Goal: Find contact information: Find contact information

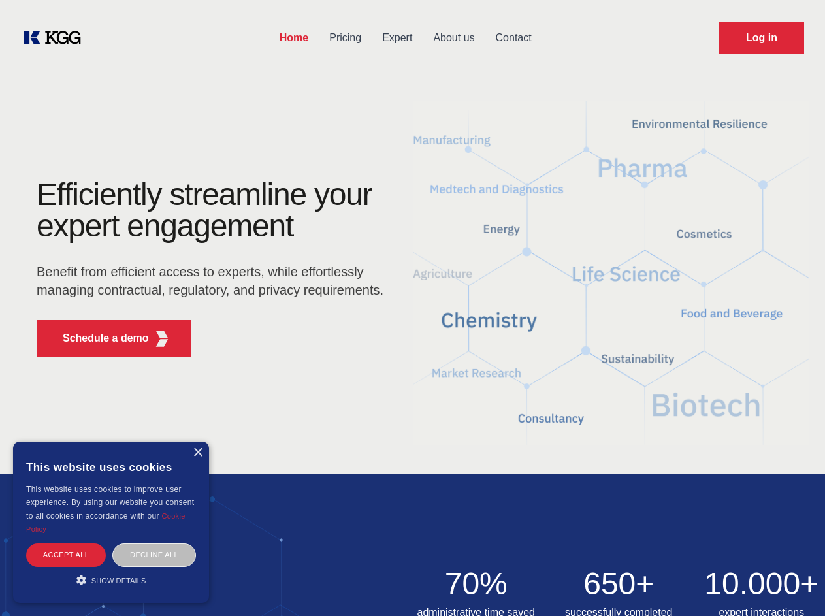
click at [412, 308] on div "Efficiently streamline your expert engagement Benefit from efficient access to …" at bounding box center [214, 273] width 397 height 189
click at [98, 338] on p "Schedule a demo" at bounding box center [106, 339] width 86 height 16
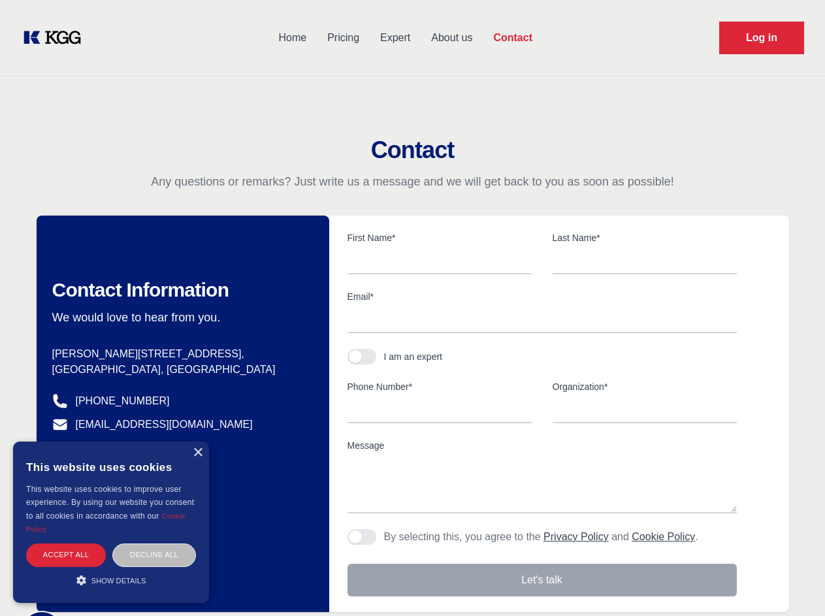
click at [197, 453] on div "× This website uses cookies This website uses cookies to improve user experienc…" at bounding box center [111, 522] width 196 height 161
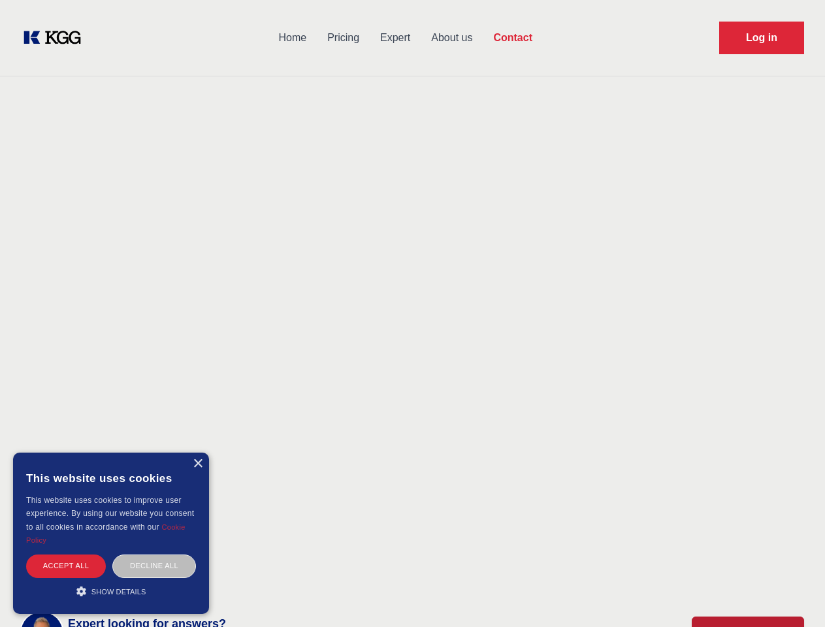
click at [66, 555] on div "Accept all" at bounding box center [66, 566] width 80 height 23
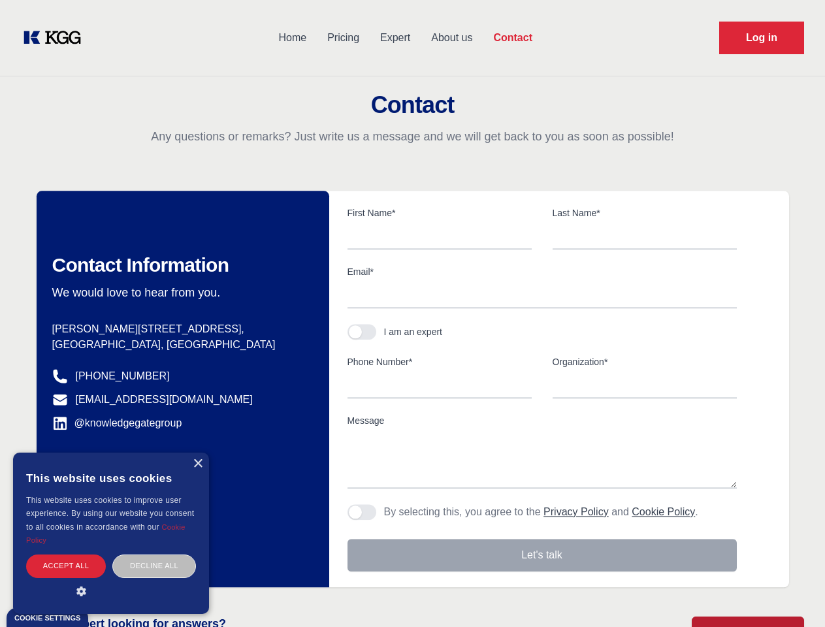
click at [154, 555] on body "Home Pricing Expert About us Contact Log in Contact Any questions or remarks? J…" at bounding box center [412, 574] width 825 height 1148
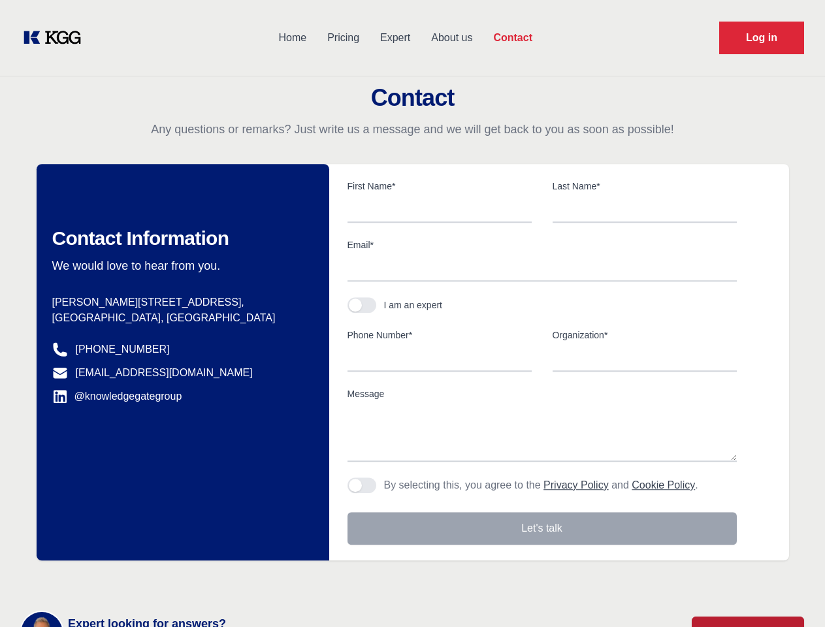
click at [111, 580] on main "Contact Any questions or remarks? Just write us a message and we will get back …" at bounding box center [412, 340] width 825 height 680
